Goal: Task Accomplishment & Management: Check status

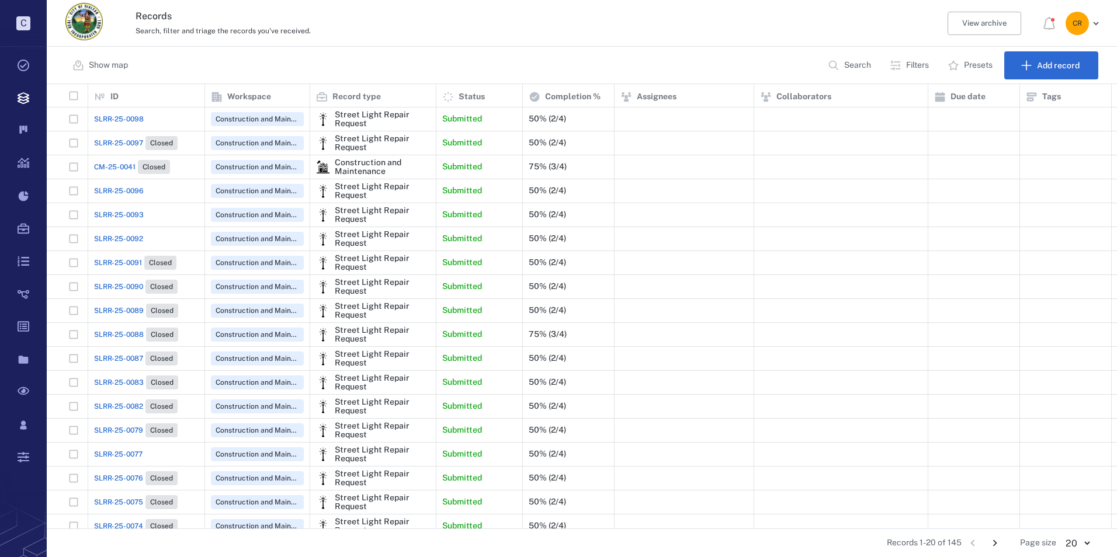
click at [141, 120] on span "SLRR-25-0098" at bounding box center [119, 119] width 50 height 11
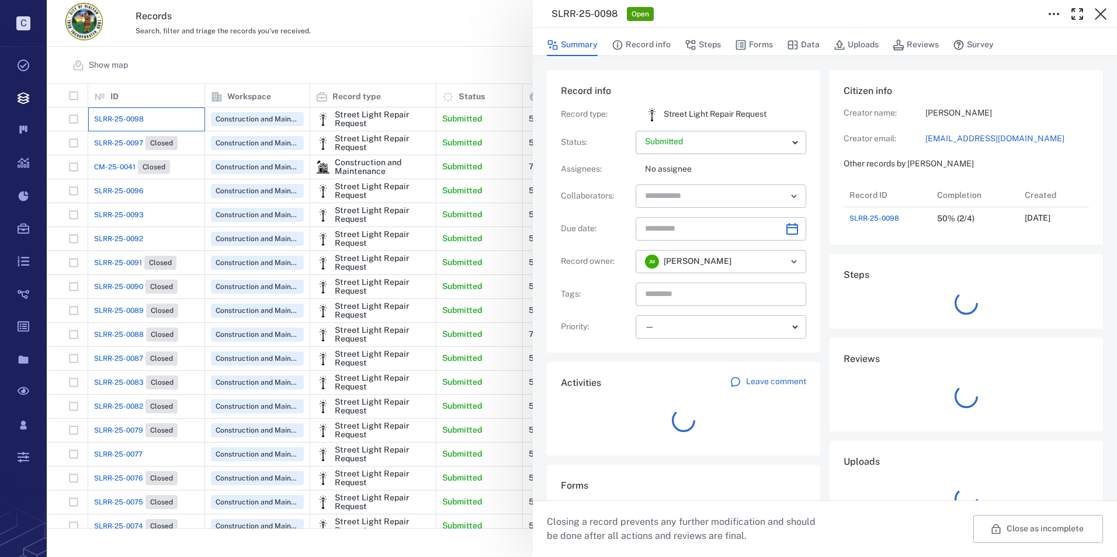
scroll to position [47, 232]
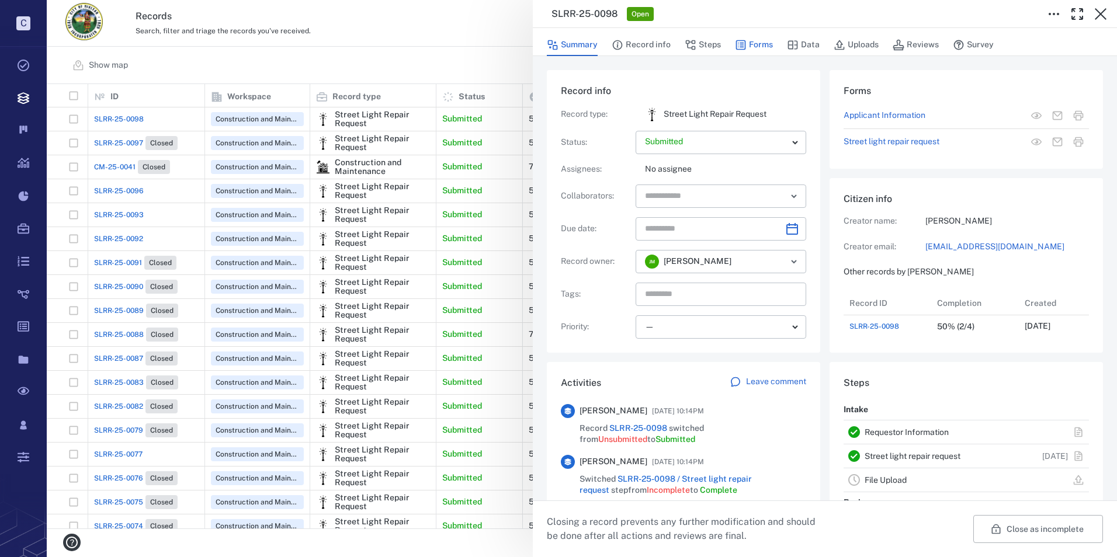
click at [753, 44] on button "Forms" at bounding box center [754, 45] width 38 height 22
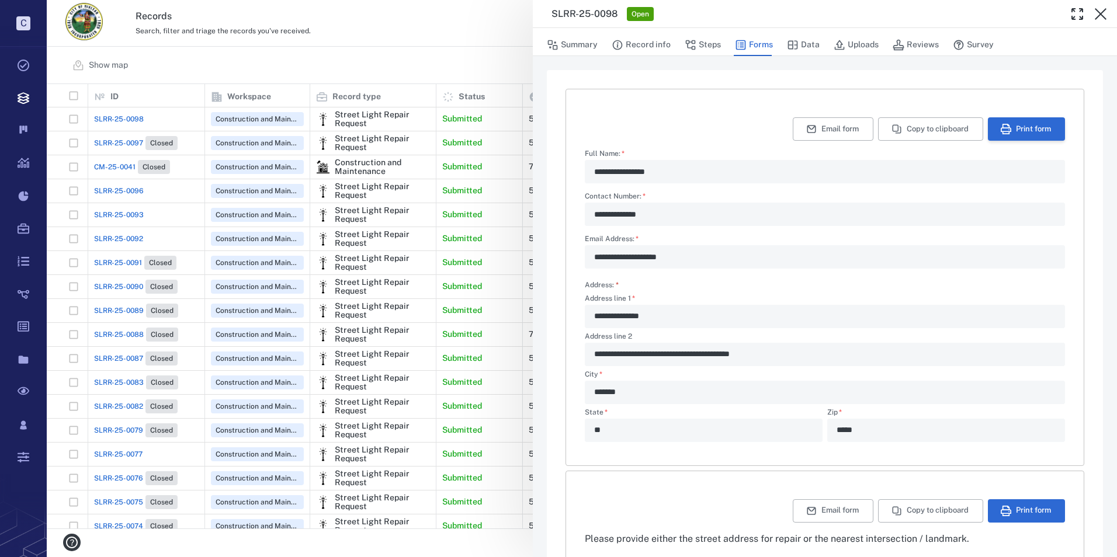
click at [1021, 133] on button "Print form" at bounding box center [1026, 128] width 77 height 23
click at [1096, 20] on icon "button" at bounding box center [1101, 14] width 14 height 14
